Goal: Communication & Community: Answer question/provide support

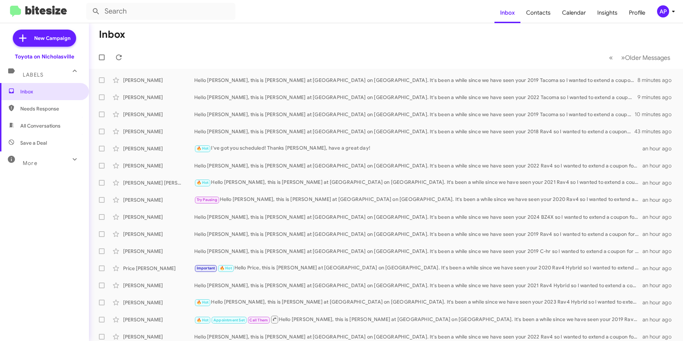
click at [65, 124] on span "All Conversations" at bounding box center [44, 125] width 89 height 17
type input "in:all-conversations"
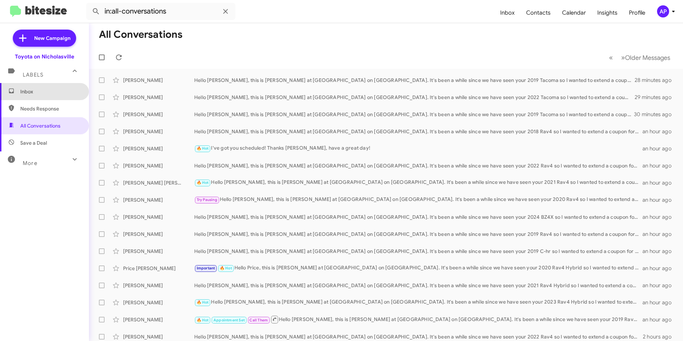
click at [47, 90] on span "Inbox" at bounding box center [50, 91] width 60 height 7
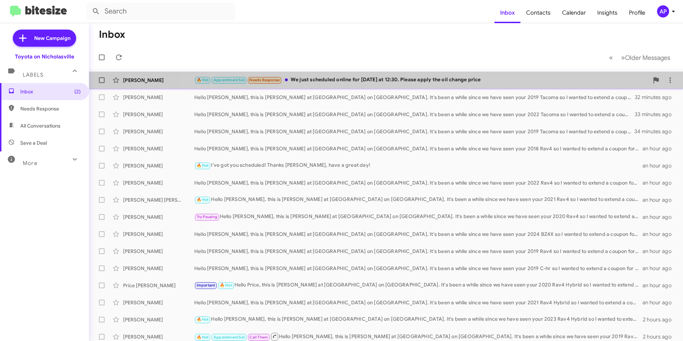
click at [419, 76] on div "🔥 Hot Appointment Set Needs Response We just scheduled online for [DATE] at 12:…" at bounding box center [421, 80] width 455 height 8
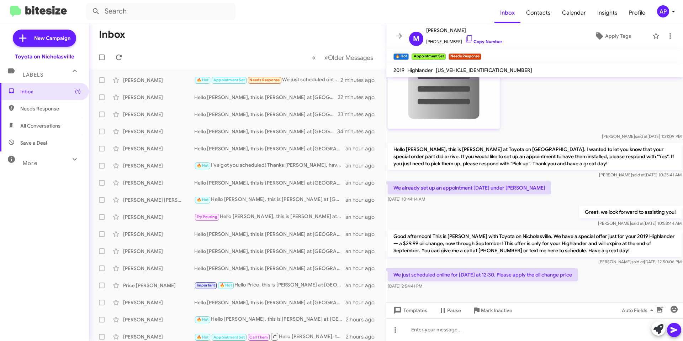
scroll to position [715, 0]
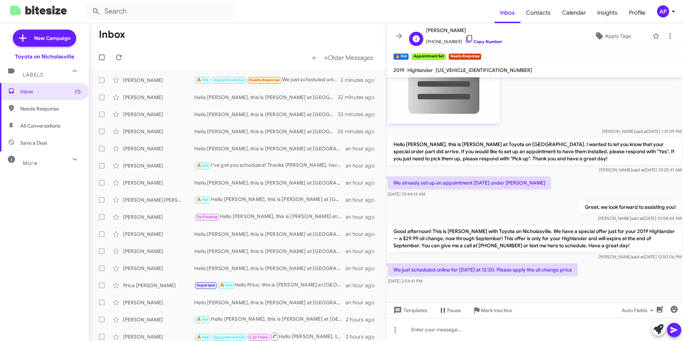
click at [479, 40] on link "Copy Number" at bounding box center [483, 41] width 37 height 5
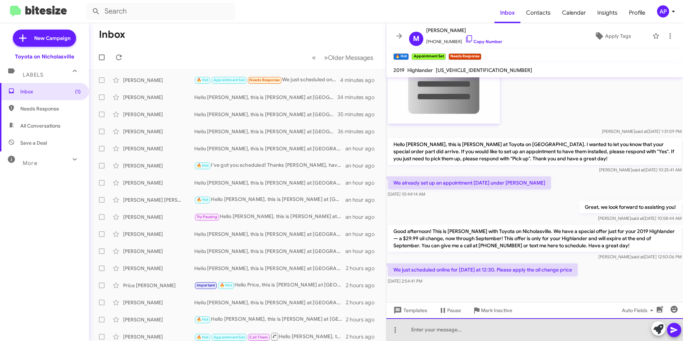
click at [459, 327] on div at bounding box center [534, 329] width 297 height 23
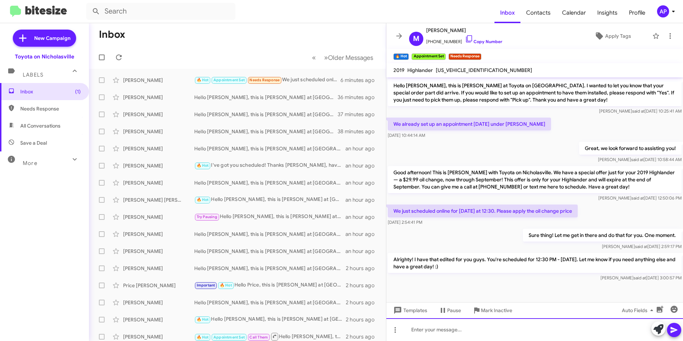
scroll to position [774, 0]
click at [482, 54] on span "×" at bounding box center [480, 53] width 6 height 9
click at [408, 53] on span "×" at bounding box center [408, 53] width 6 height 9
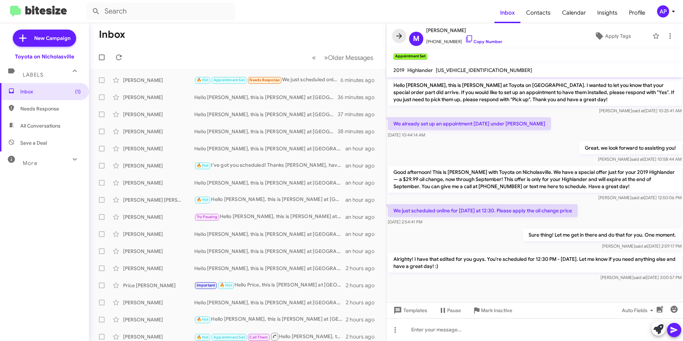
click at [396, 38] on icon at bounding box center [399, 36] width 9 height 9
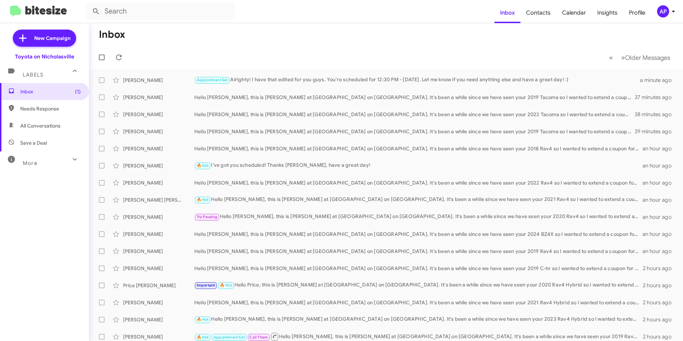
click at [48, 126] on span "All Conversations" at bounding box center [40, 125] width 40 height 7
type input "in:all-conversations"
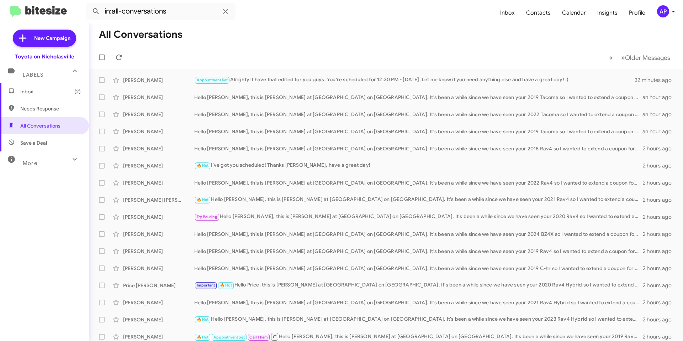
click at [50, 93] on span "Inbox (2)" at bounding box center [50, 91] width 60 height 7
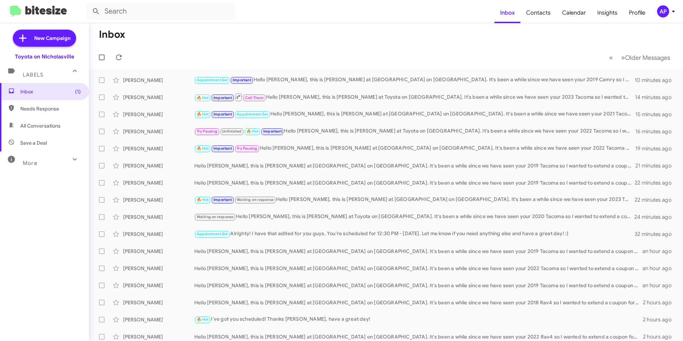
click at [249, 49] on mat-toolbar-row "« Previous » Next Older Messages" at bounding box center [386, 57] width 594 height 23
click at [194, 39] on mat-toolbar-row "Inbox" at bounding box center [386, 34] width 594 height 23
click at [30, 128] on span "All Conversations" at bounding box center [40, 125] width 40 height 7
type input "in:all-conversations"
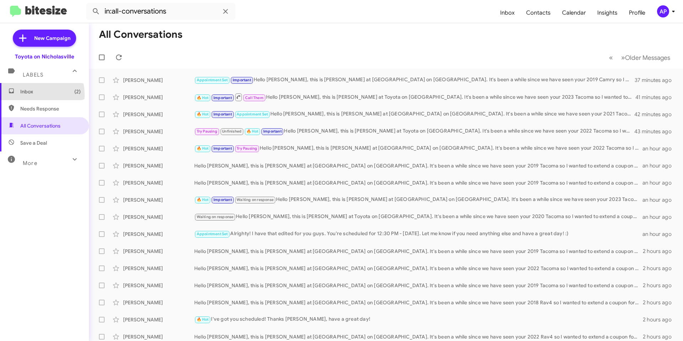
click at [29, 96] on span "Inbox (2)" at bounding box center [44, 91] width 89 height 17
